Goal: Information Seeking & Learning: Check status

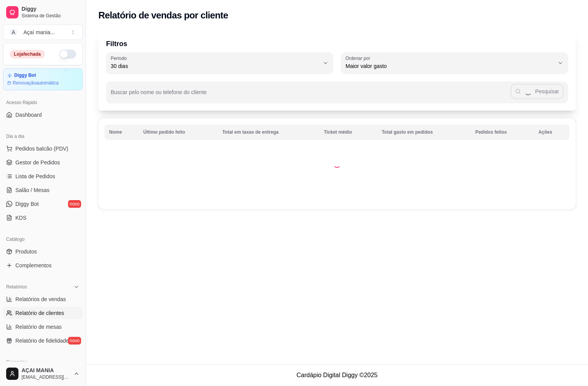
select select "30"
select select "HIGHEST_TOTAL_SPENT_WITH_ORDERS"
click at [38, 296] on span "Relatórios de vendas" at bounding box center [40, 300] width 51 height 8
select select "ALL"
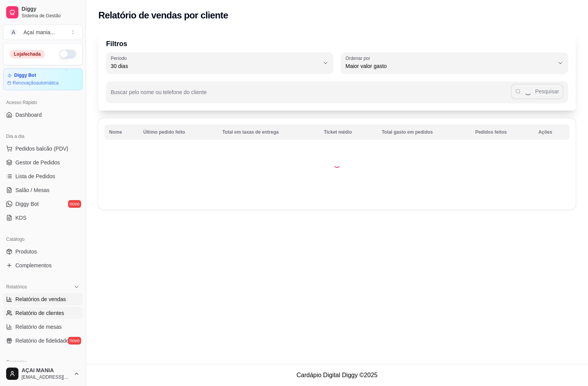
select select "0"
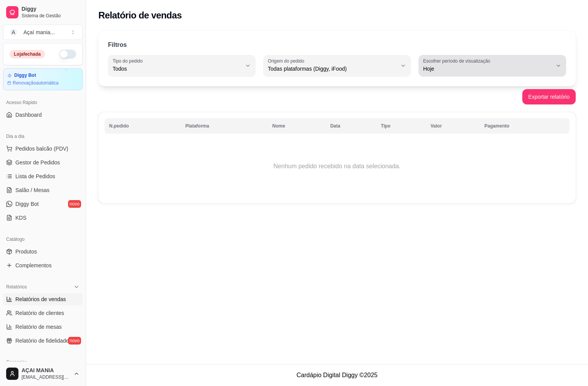
click at [430, 62] on label "Escolher período de visualização" at bounding box center [458, 61] width 70 height 7
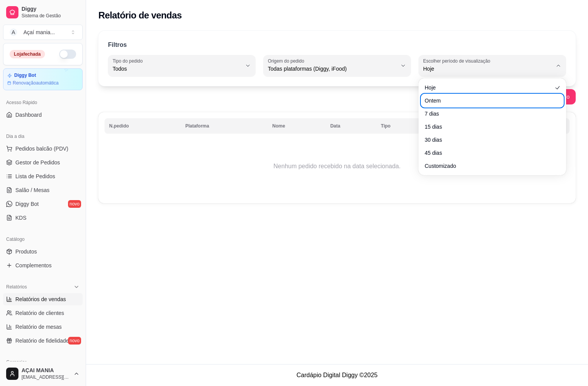
click at [434, 107] on ul "Hoje Ontem 7 dias 15 dias 30 dias 45 dias Customizado" at bounding box center [492, 126] width 141 height 91
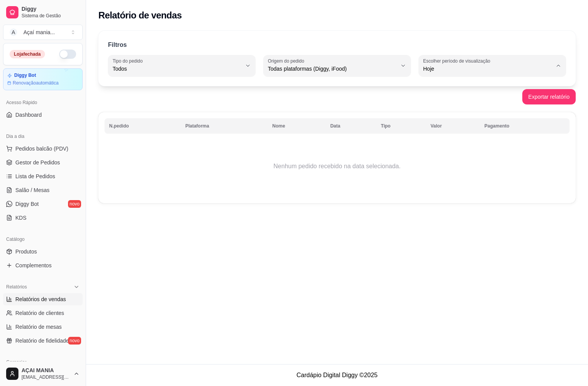
click at [431, 103] on span "Ontem" at bounding box center [488, 99] width 123 height 7
type input "1"
select select "1"
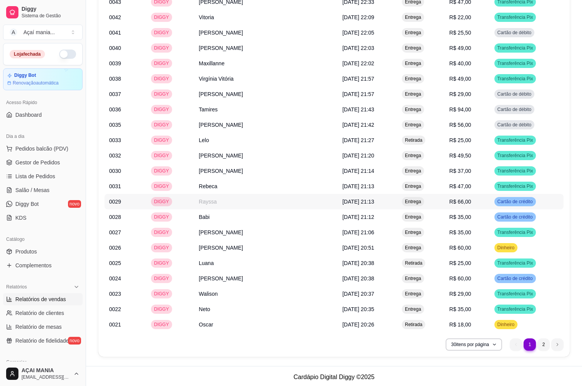
scroll to position [585, 0]
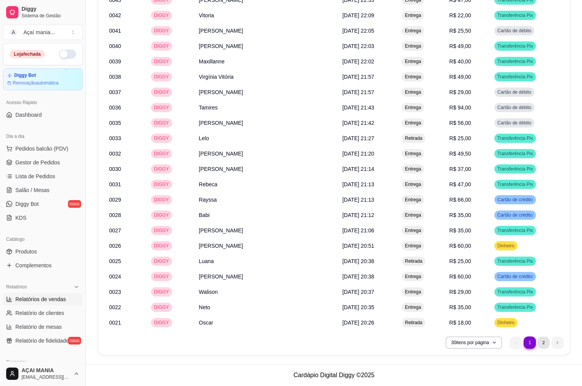
click at [545, 343] on li "2" at bounding box center [544, 343] width 12 height 12
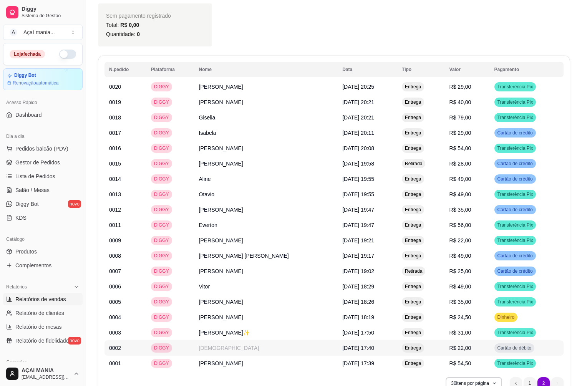
scroll to position [415, 0]
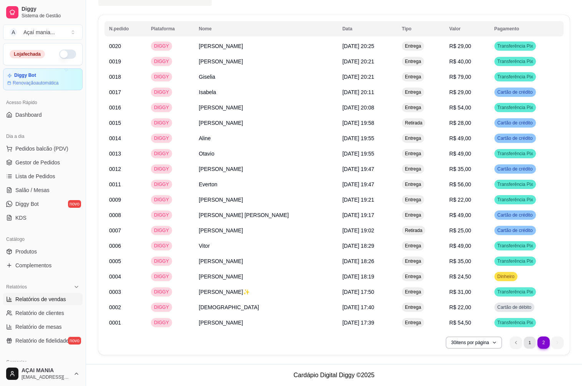
click at [527, 344] on li "1" at bounding box center [530, 343] width 12 height 12
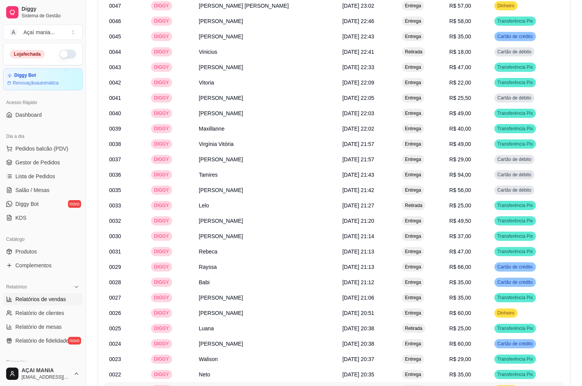
scroll to position [508, 0]
